Goal: Task Accomplishment & Management: Manage account settings

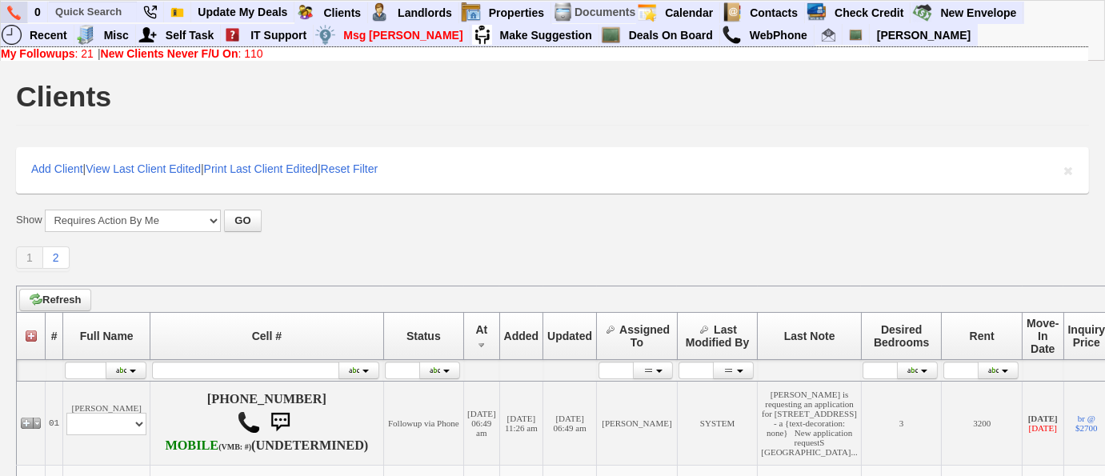
click at [13, 10] on img at bounding box center [14, 13] width 14 height 14
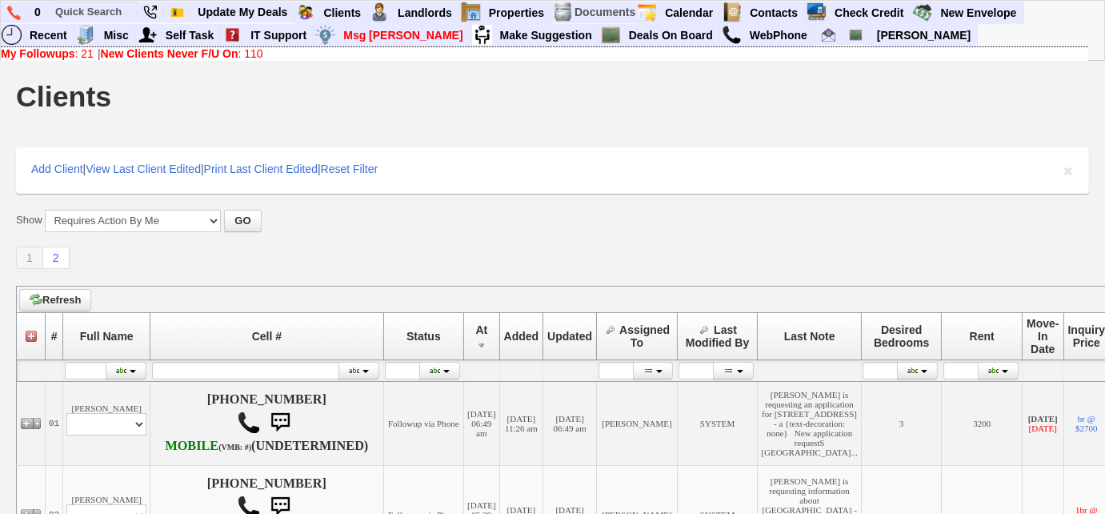
click at [250, 50] on link "New Clients Never F/U On : 110" at bounding box center [182, 53] width 162 height 13
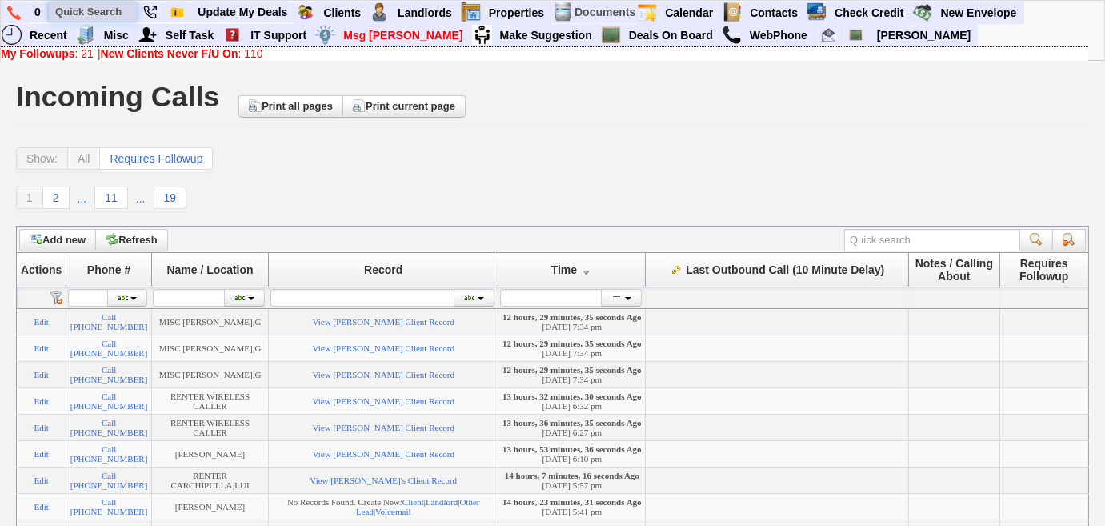
click at [119, 3] on input "text" at bounding box center [93, 12] width 88 height 20
type input "12944"
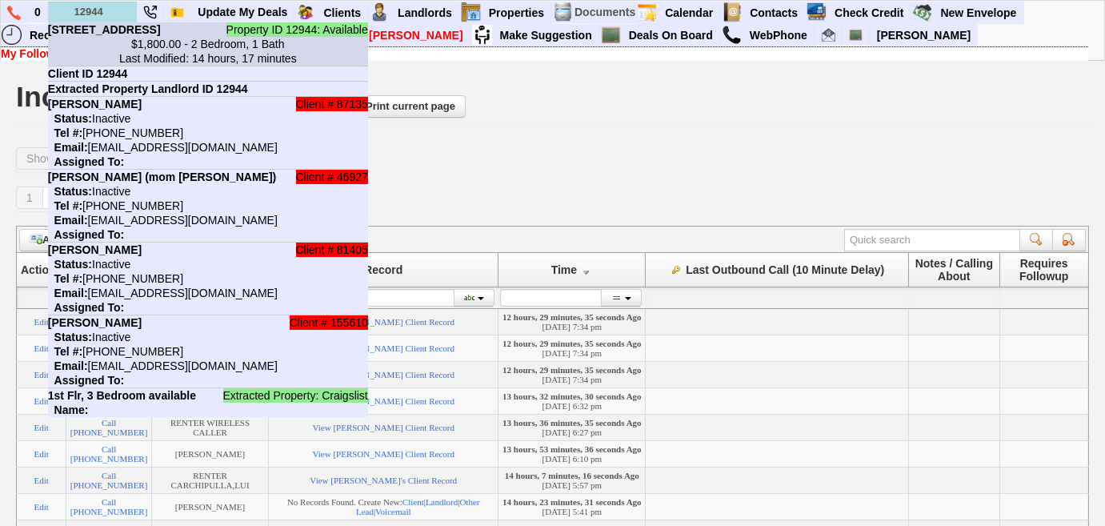
click at [122, 36] on b "64 Hillside Ave - Floor: 2nd in Yonkers, NY" at bounding box center [104, 29] width 113 height 13
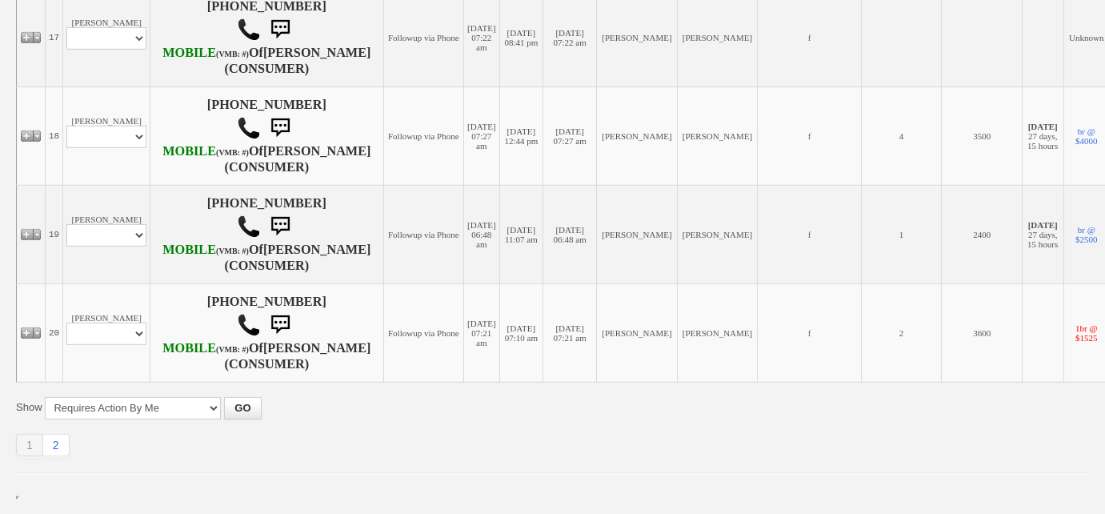
scroll to position [2239, 0]
click at [53, 449] on link "2" at bounding box center [56, 445] width 26 height 22
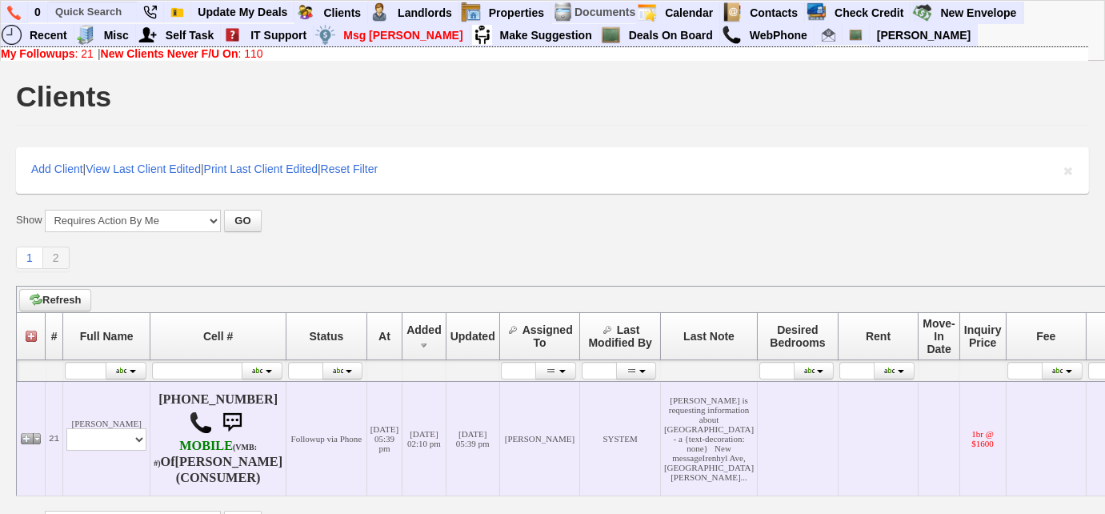
scroll to position [140, 0]
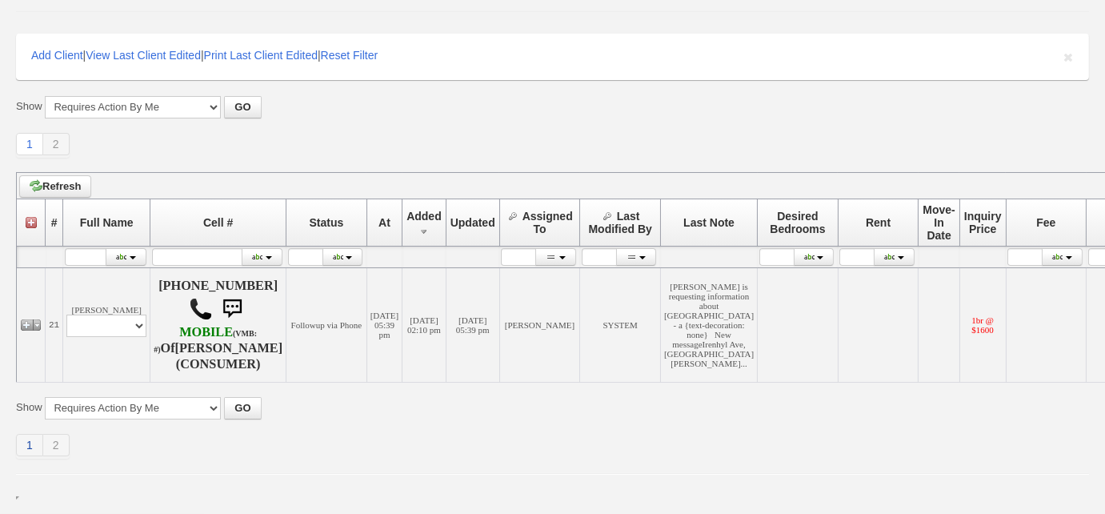
click at [20, 450] on link "1" at bounding box center [29, 445] width 27 height 22
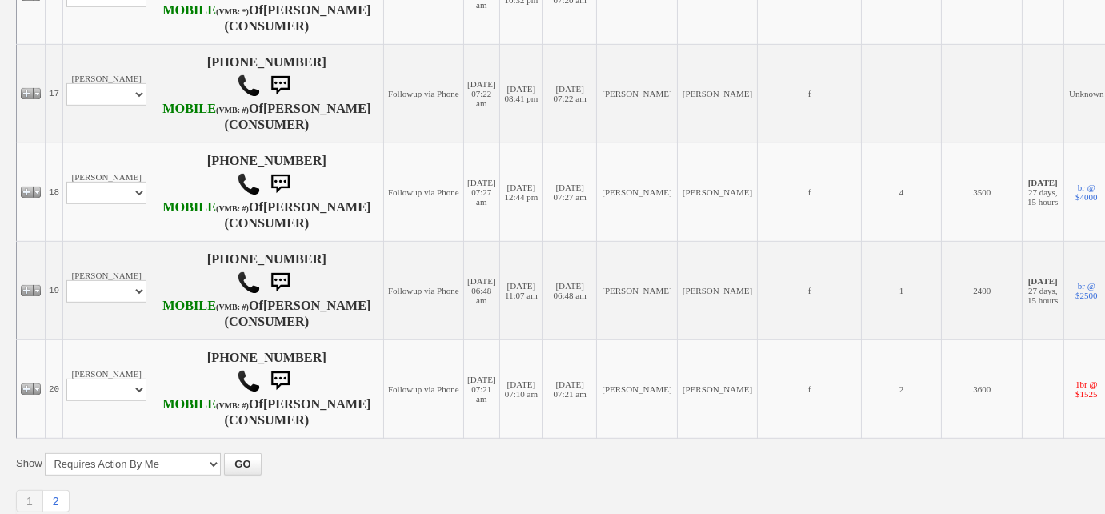
scroll to position [2239, 0]
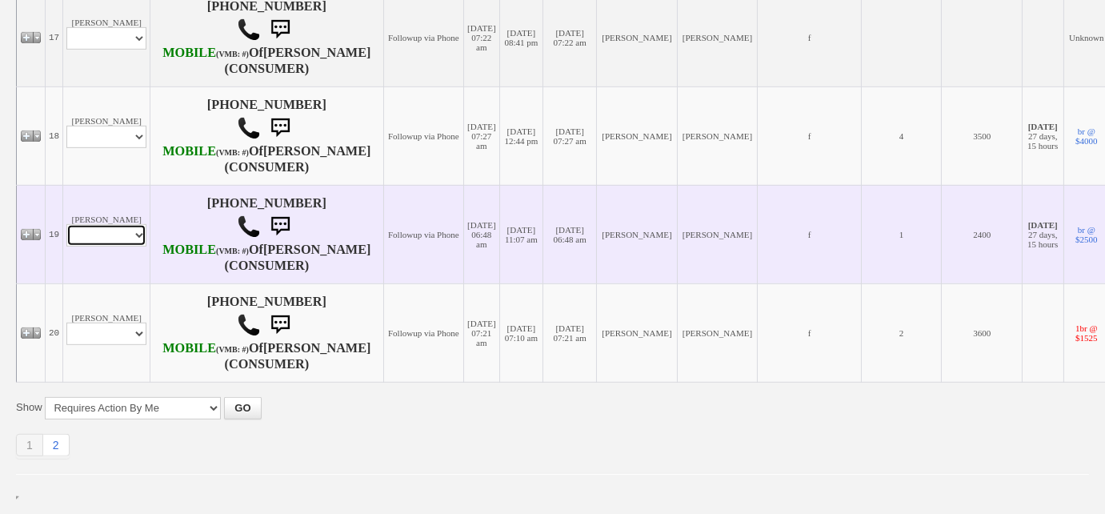
click at [127, 224] on select "Profile Edit Print Email Externally (Will Not Be Tracked In CRM) Closed Deals" at bounding box center [106, 235] width 80 height 22
select select "ChangeURL,/crm/custom/edit_client_form.php?redirect=%2Fcrm%2Fclients.php&id=144…"
click at [66, 224] on select "Profile Edit Print Email Externally (Will Not Be Tracked In CRM) Closed Deals" at bounding box center [106, 235] width 80 height 22
select select
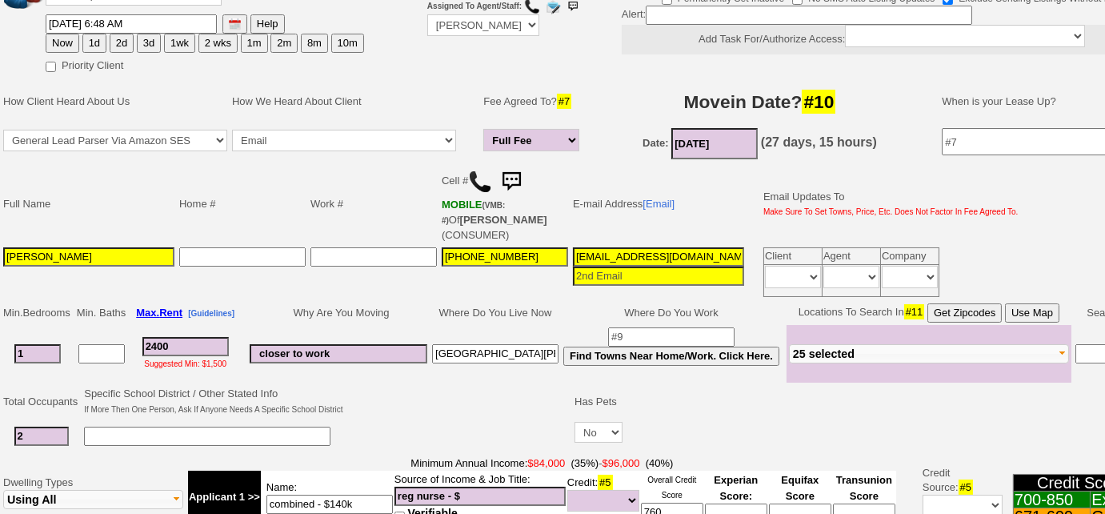
scroll to position [218, 0]
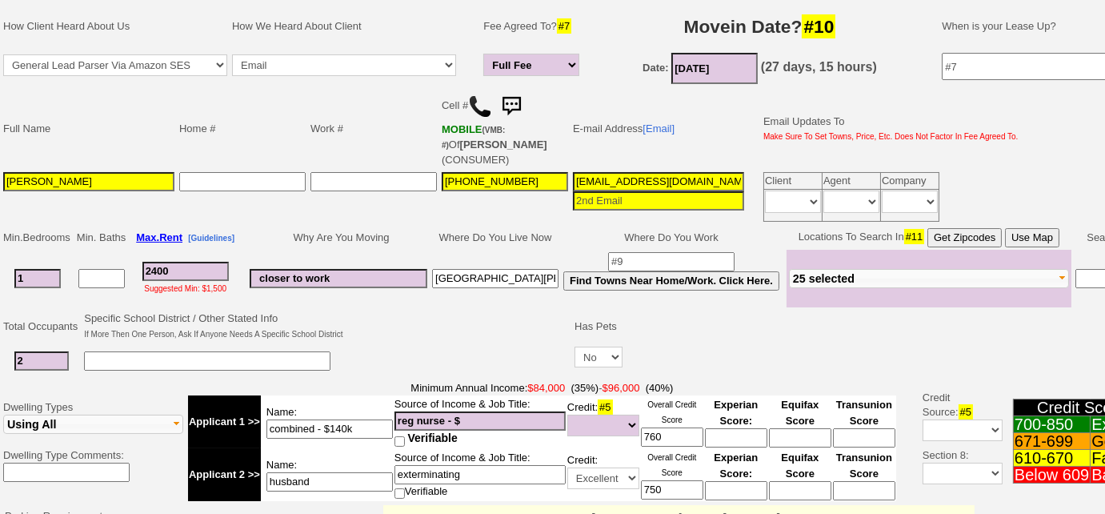
click at [887, 274] on button "25 selected" at bounding box center [929, 278] width 280 height 19
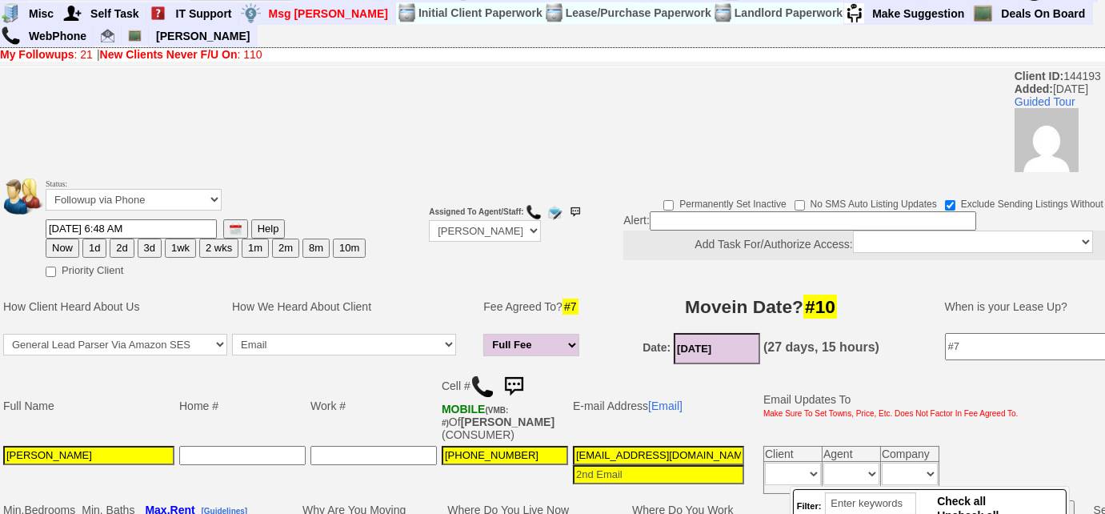
scroll to position [0, 0]
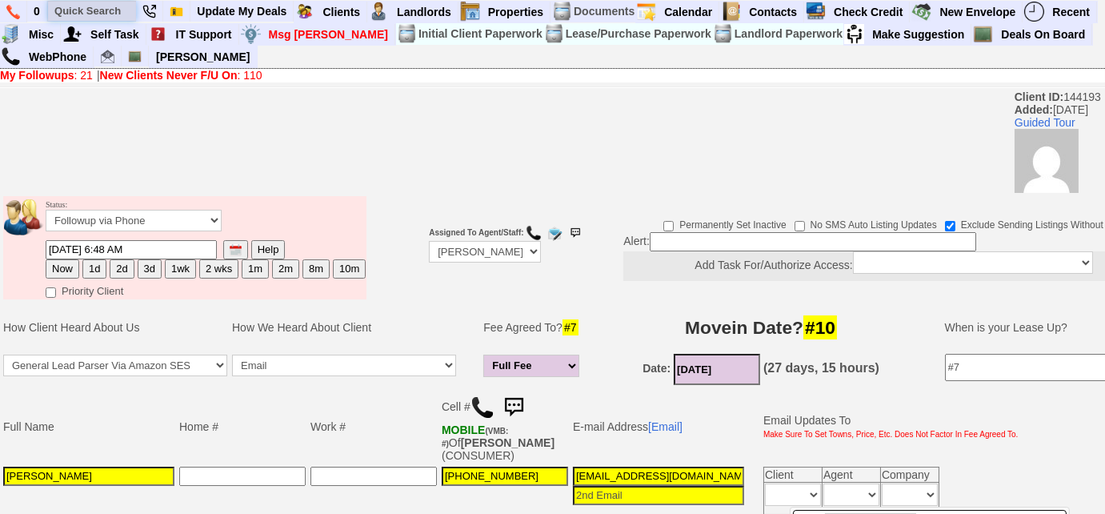
click at [110, 12] on input "text" at bounding box center [92, 11] width 88 height 20
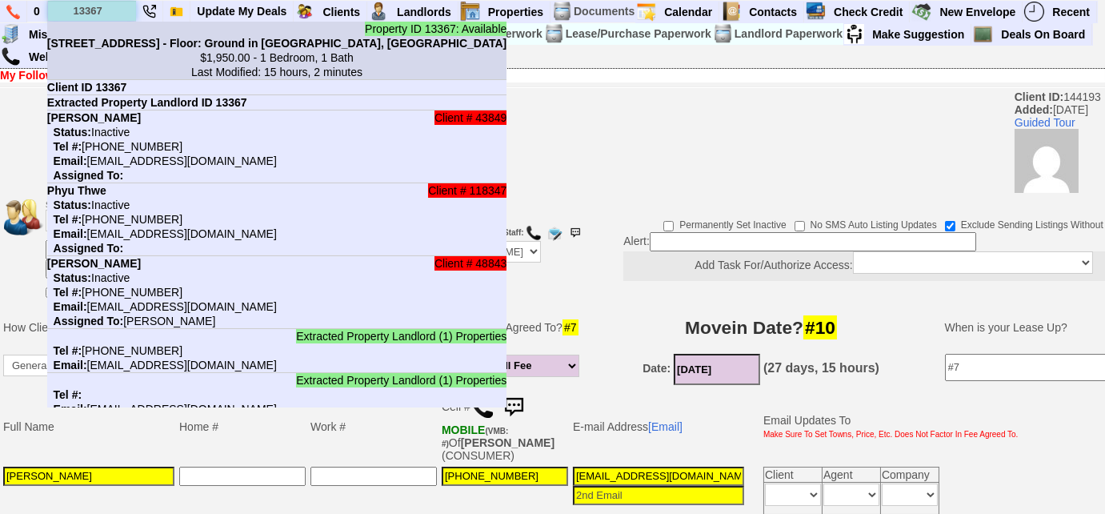
type input "13367"
click at [128, 47] on b "130 Irenhyl Ave - Floor: Ground in Port Chester, NY" at bounding box center [277, 43] width 460 height 13
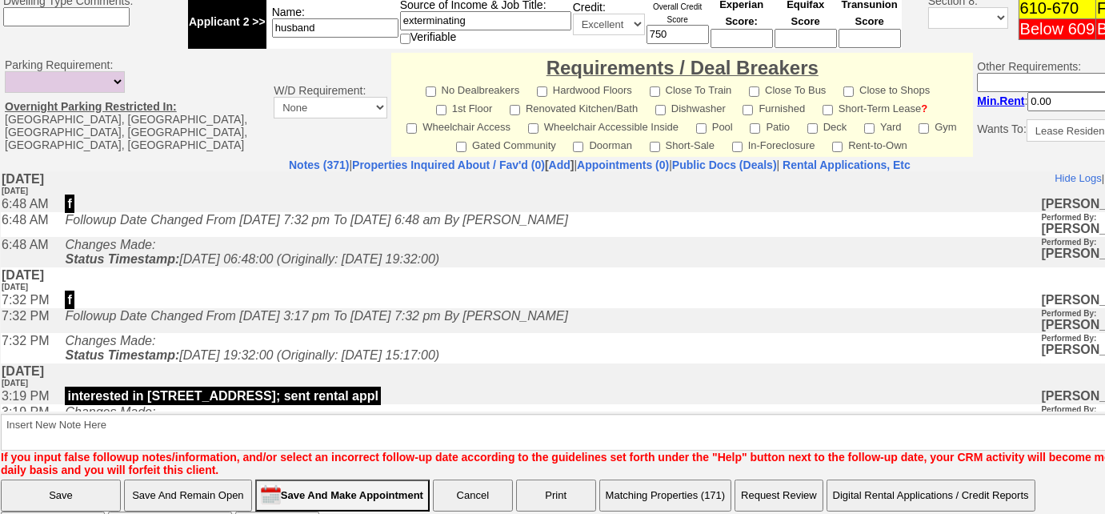
scroll to position [795, 0]
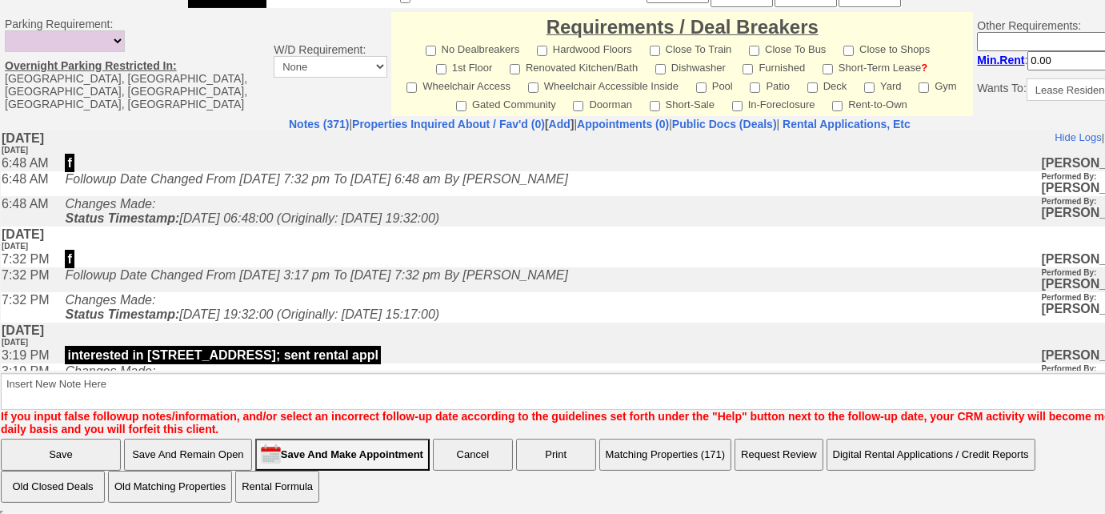
click at [629, 444] on button "Matching Properties (171)" at bounding box center [665, 454] width 133 height 32
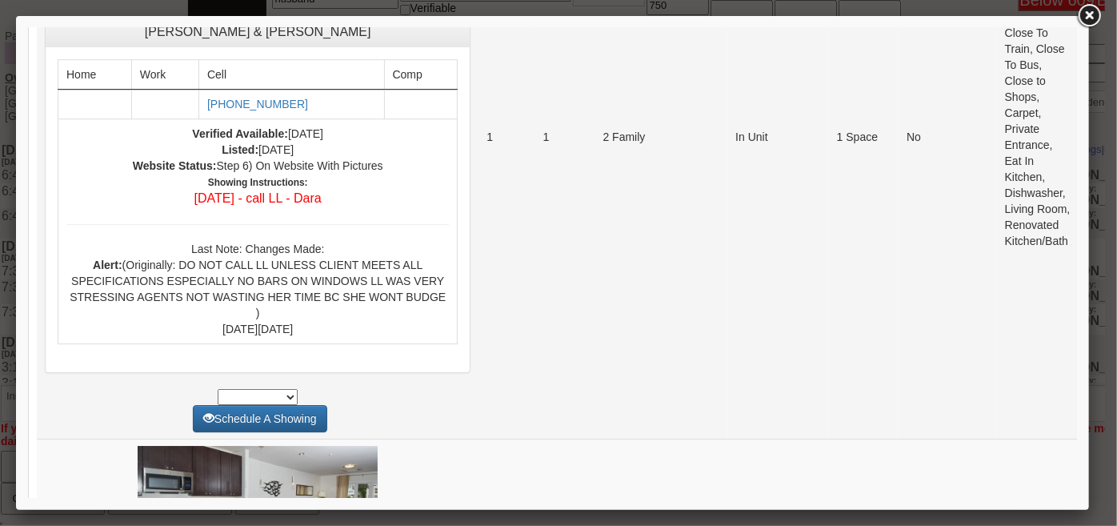
scroll to position [2472, 0]
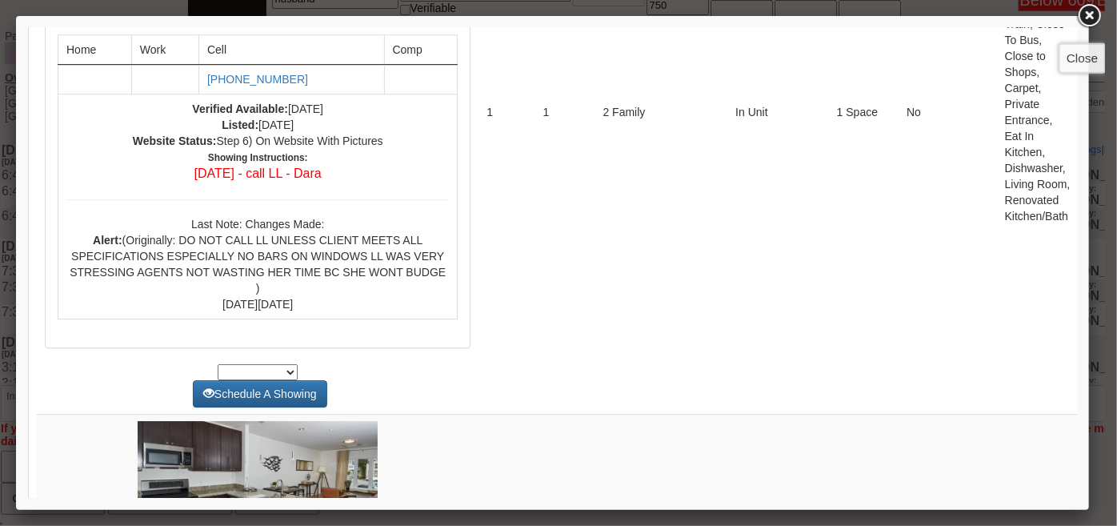
click at [1095, 17] on link at bounding box center [1088, 16] width 29 height 29
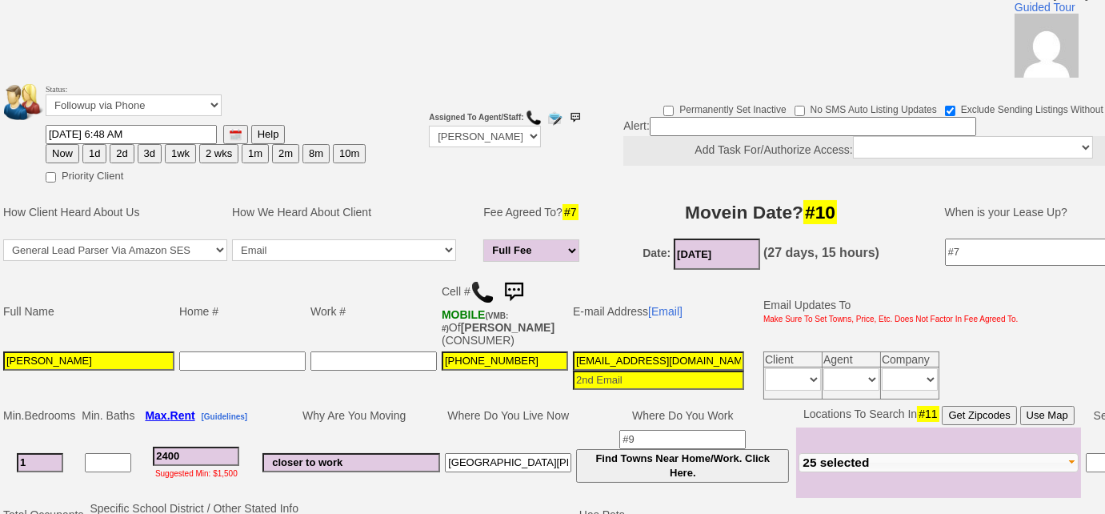
scroll to position [0, 0]
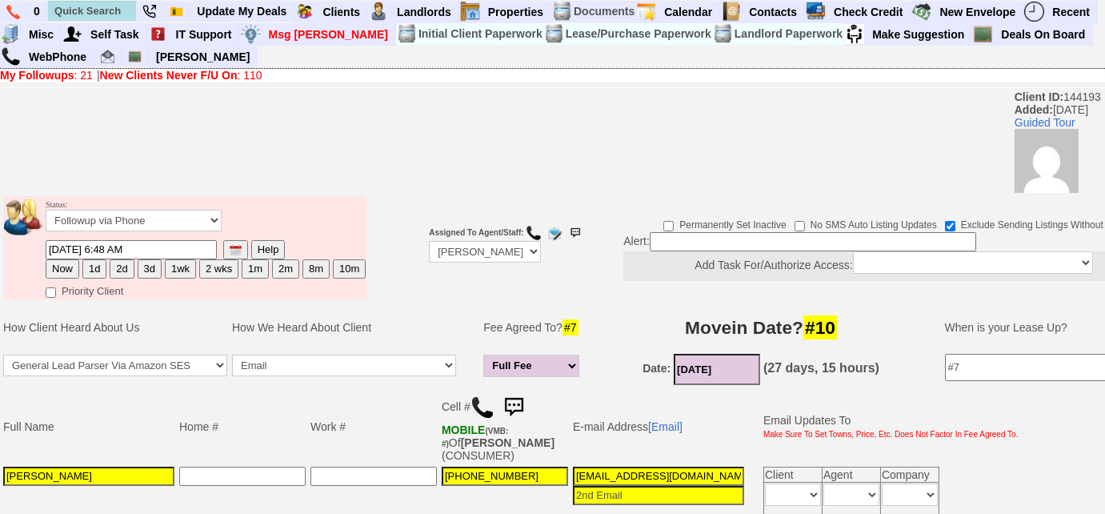
click at [154, 264] on button "3d" at bounding box center [150, 268] width 24 height 19
type input "09/06/2025 08:05 AM"
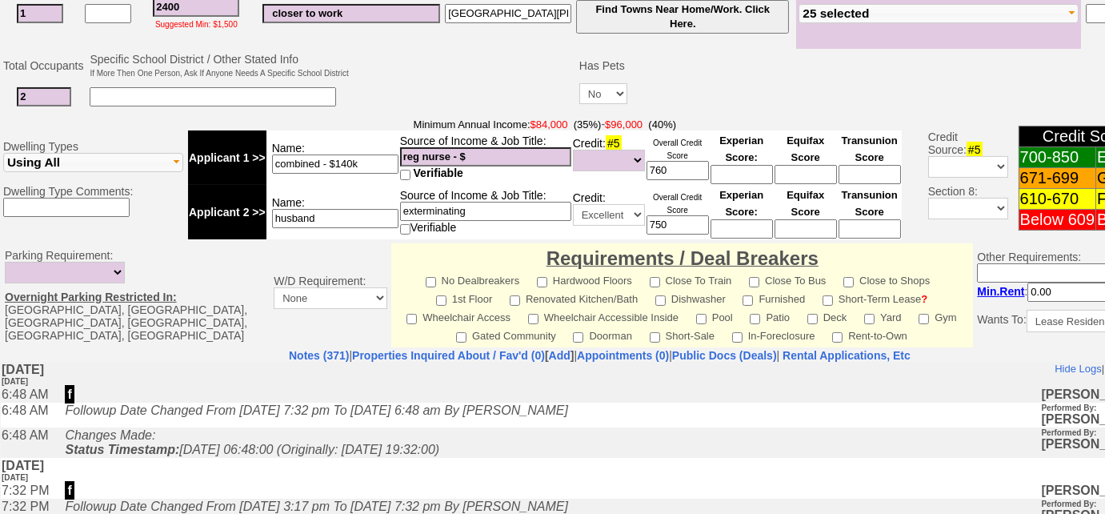
scroll to position [795, 0]
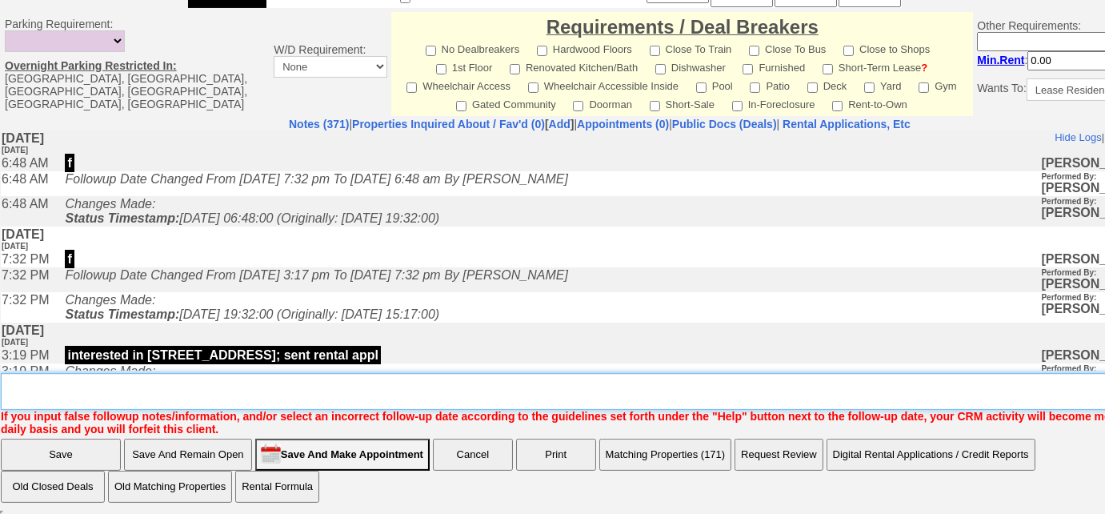
click at [194, 401] on textarea "Insert New Note Here" at bounding box center [605, 391] width 1209 height 37
type textarea "texted to see if they're still planning to move"
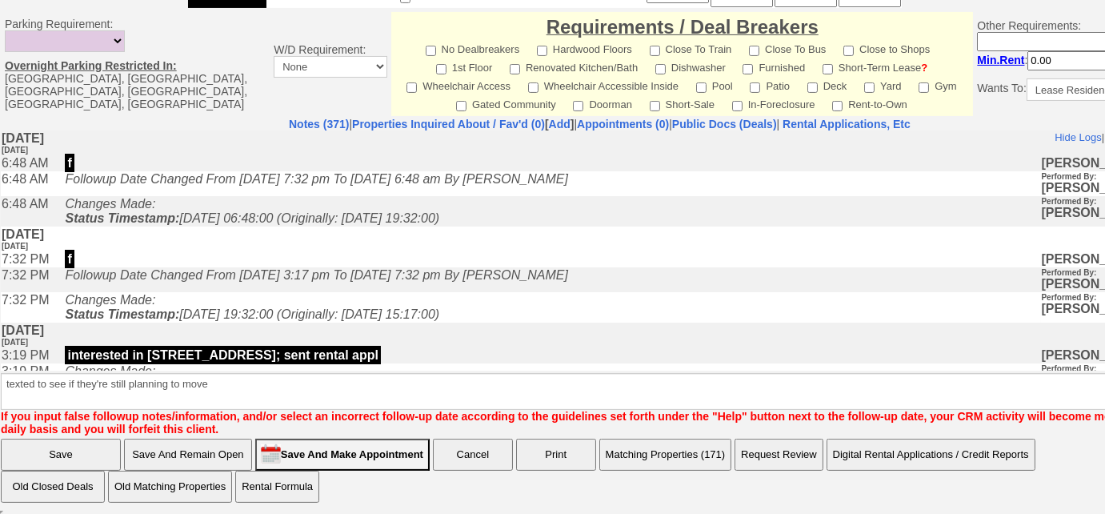
scroll to position [715, 0]
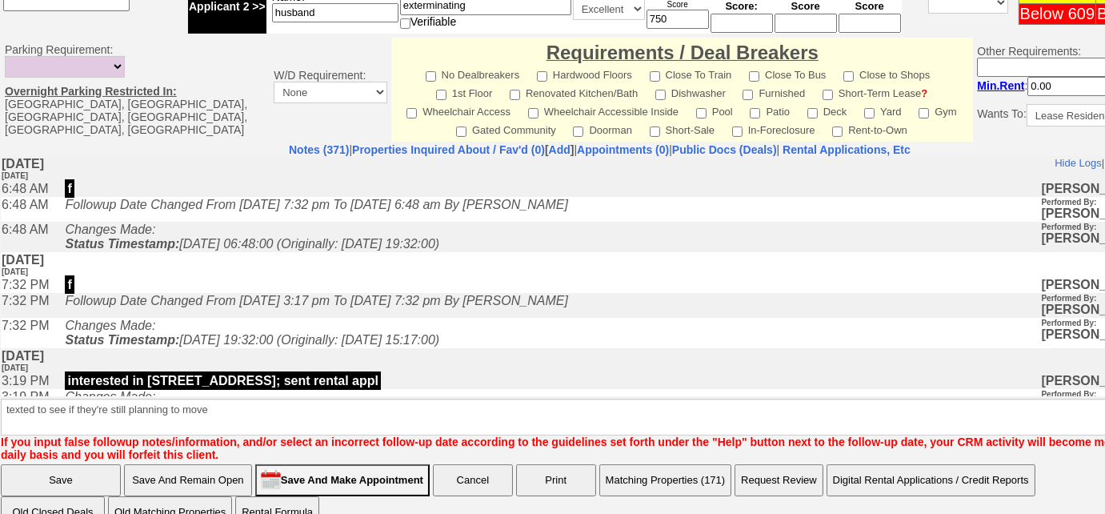
click at [98, 464] on input "Save" at bounding box center [61, 480] width 120 height 32
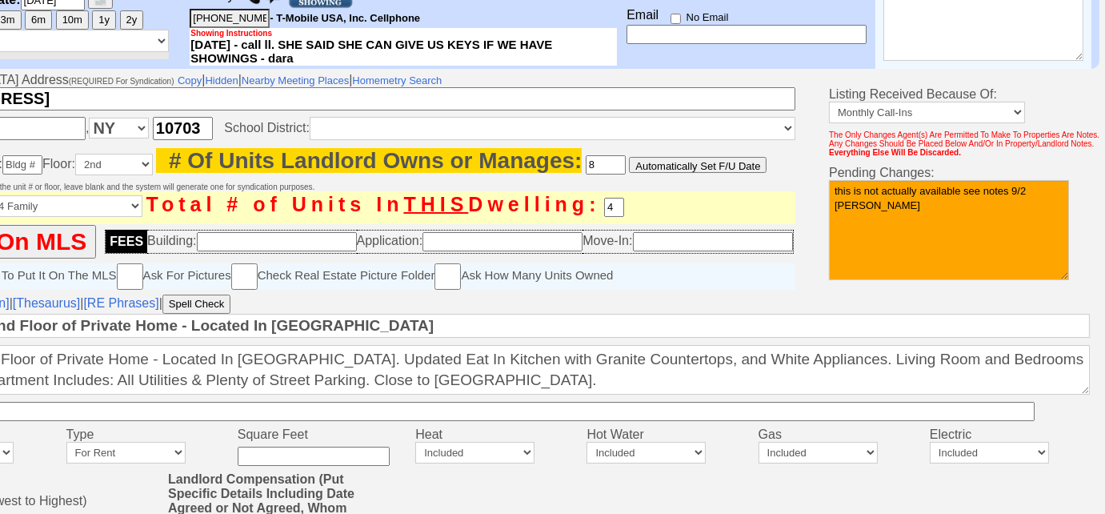
scroll to position [654, 284]
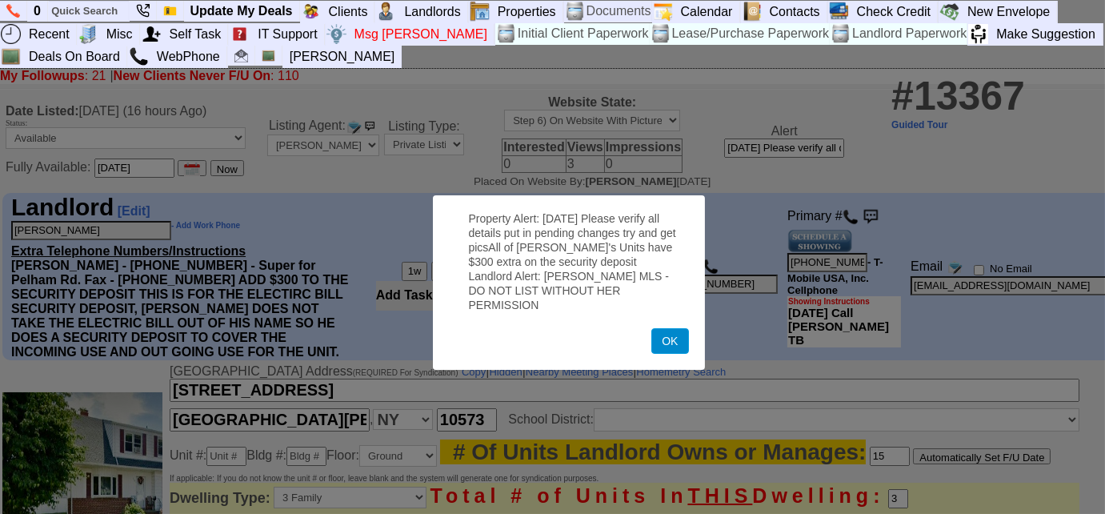
click at [673, 332] on button "OK" at bounding box center [669, 341] width 37 height 26
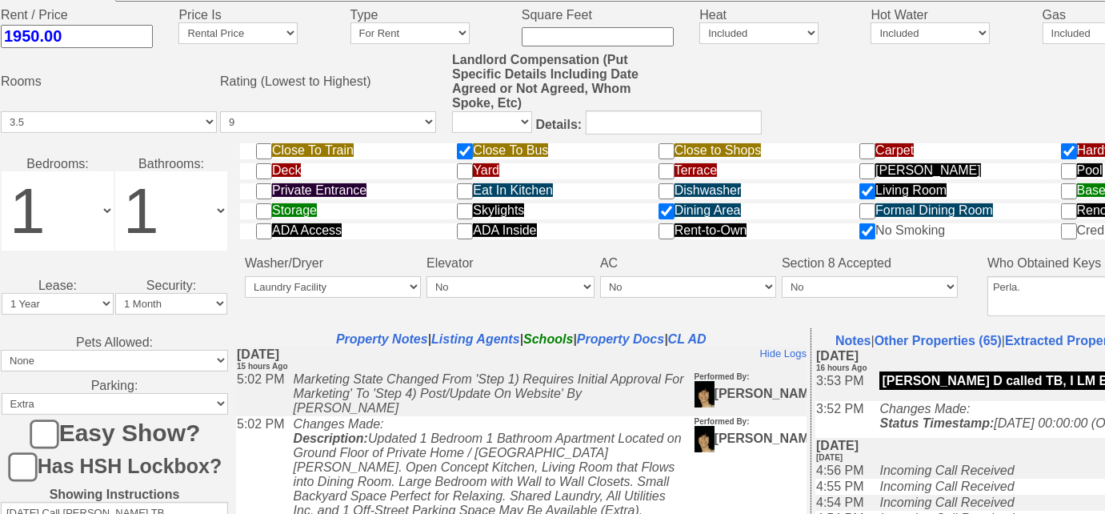
scroll to position [866, 0]
